Goal: Information Seeking & Learning: Learn about a topic

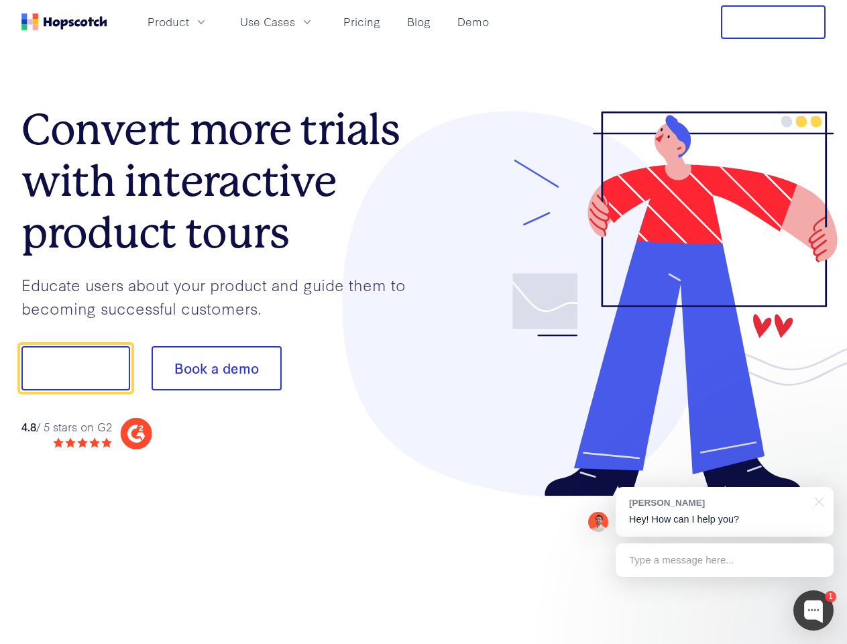
click at [424, 322] on div at bounding box center [625, 304] width 402 height 386
click at [189, 21] on span "Product" at bounding box center [169, 21] width 42 height 17
click at [295, 21] on span "Use Cases" at bounding box center [267, 21] width 55 height 17
click at [773, 22] on button "Free Trial" at bounding box center [773, 22] width 105 height 34
click at [75, 368] on button "Show me!" at bounding box center [75, 368] width 109 height 44
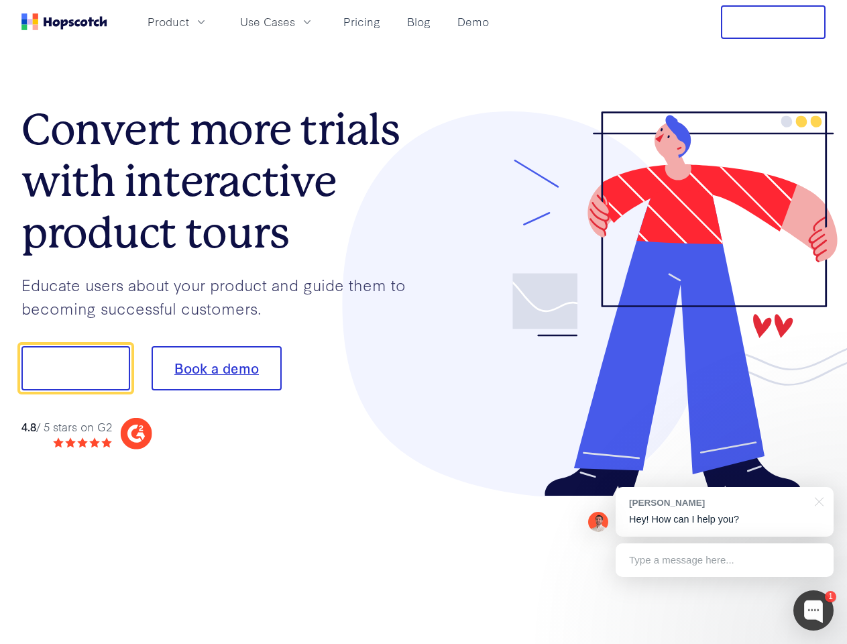
click at [216, 368] on button "Book a demo" at bounding box center [217, 368] width 130 height 44
click at [814, 610] on div at bounding box center [813, 610] width 40 height 40
click at [724, 512] on div "[PERSON_NAME] Hey! How can I help you?" at bounding box center [725, 512] width 218 height 50
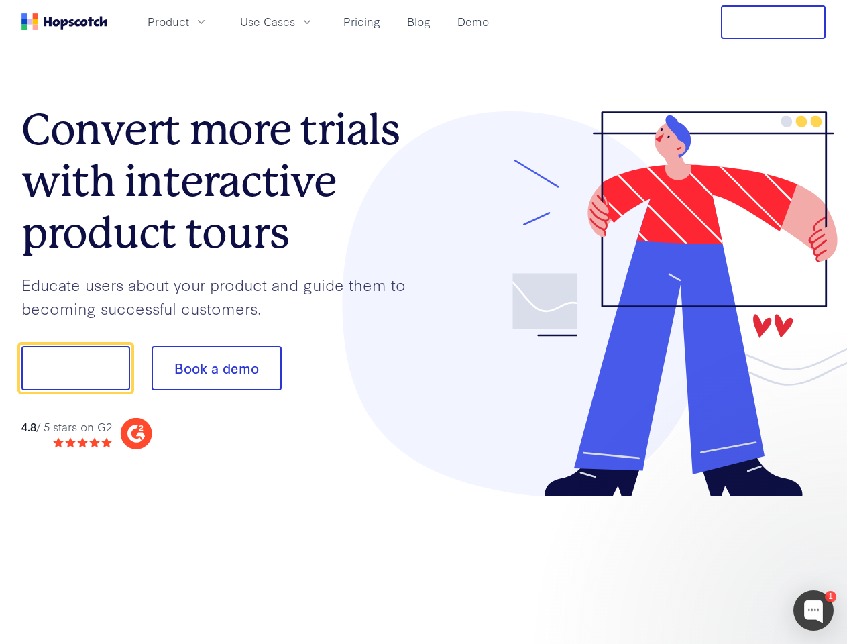
click at [817, 500] on div at bounding box center [708, 366] width 252 height 447
click at [724, 560] on div at bounding box center [708, 366] width 252 height 447
